Goal: Check status: Check status

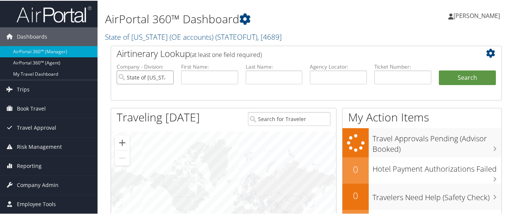
click at [167, 78] on input "State of Utah (OE accounts)" at bounding box center [145, 77] width 57 height 14
click at [378, 73] on input "text" at bounding box center [402, 77] width 57 height 14
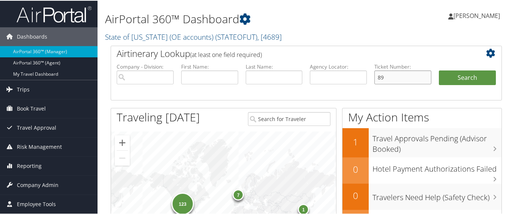
type input "8"
type input "8900897824411"
click at [465, 75] on button "Search" at bounding box center [467, 77] width 57 height 15
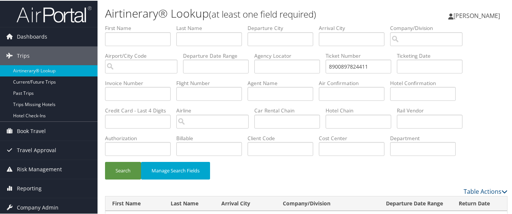
scroll to position [27, 0]
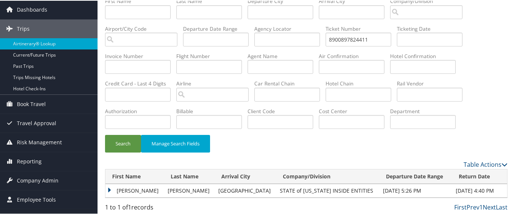
click at [107, 189] on td "ALLISON RICE" at bounding box center [134, 190] width 59 height 14
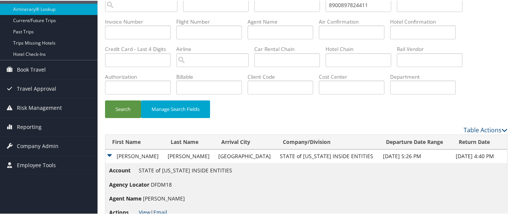
scroll to position [81, 0]
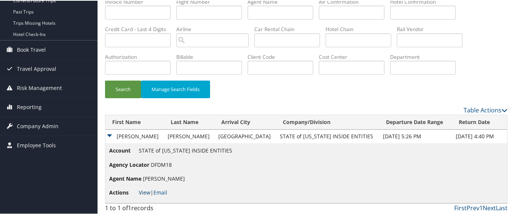
click at [143, 192] on link "View" at bounding box center [145, 191] width 12 height 7
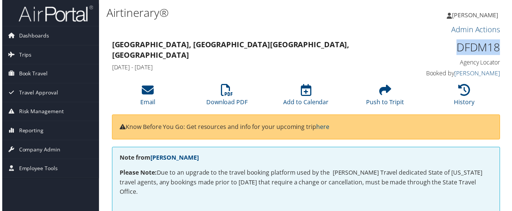
drag, startPoint x: 455, startPoint y: 46, endPoint x: 490, endPoint y: 47, distance: 35.6
click at [499, 47] on div "DFDM18 Agency Locator Agency Locator DFDM18 Booked by [PERSON_NAME] Booked by […" at bounding box center [457, 59] width 101 height 43
copy h1 "DFDM18"
click at [229, 90] on icon at bounding box center [227, 91] width 12 height 12
drag, startPoint x: 302, startPoint y: 54, endPoint x: 285, endPoint y: 54, distance: 16.9
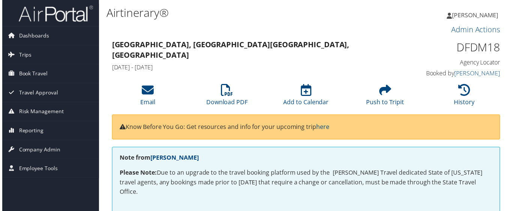
click at [302, 64] on h4 "[DATE] - [DATE]" at bounding box center [256, 68] width 291 height 8
